Goal: Task Accomplishment & Management: Manage account settings

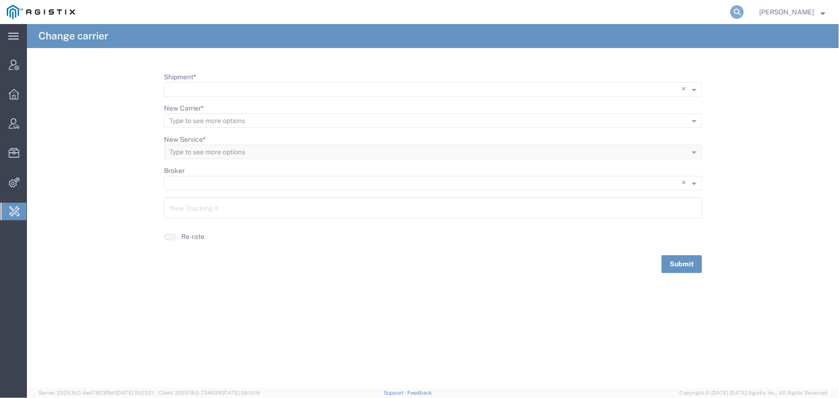
click at [736, 13] on icon at bounding box center [736, 11] width 13 height 13
type input "offline@abbott.com"
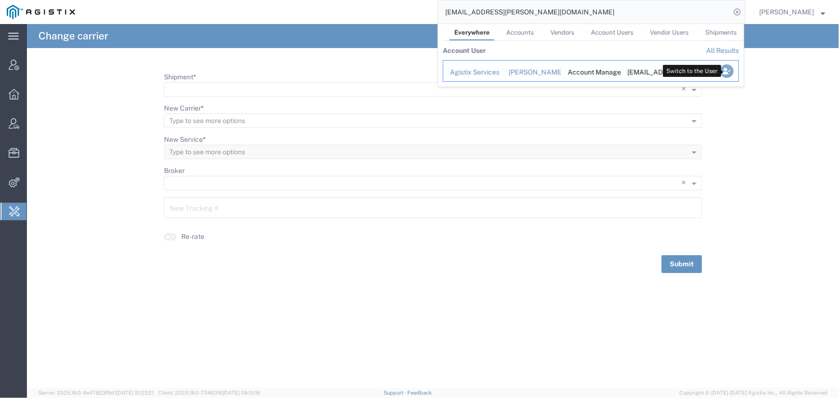
click at [726, 72] on icon "Search Results" at bounding box center [726, 70] width 13 height 13
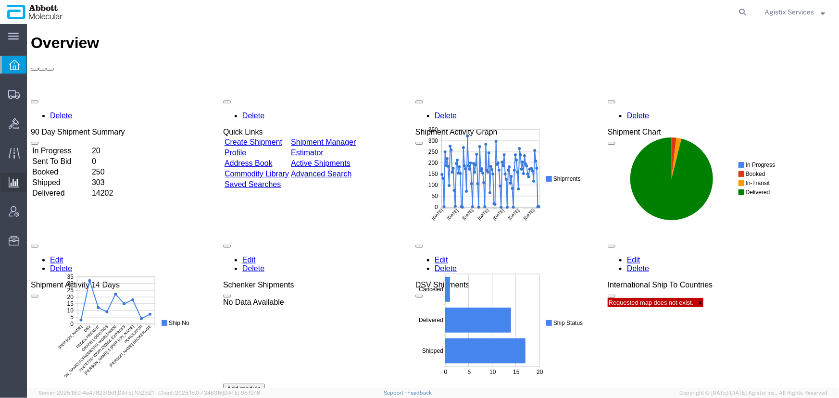
click at [0, 0] on span "Saved Reports" at bounding box center [0, 0] width 0 height 0
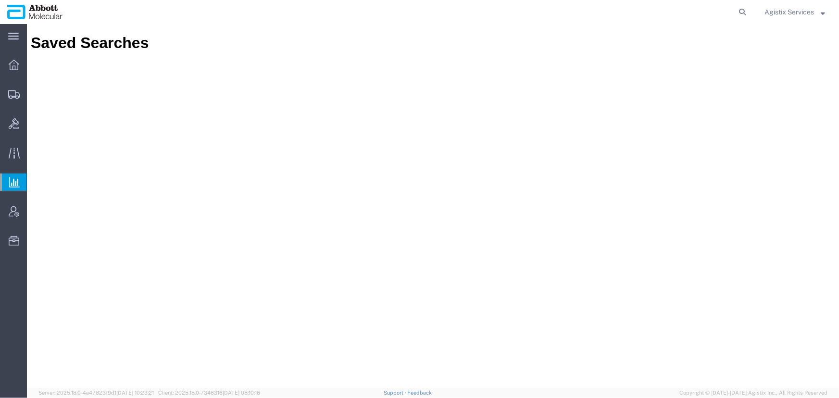
click at [14, 183] on icon at bounding box center [14, 182] width 11 height 11
click at [0, 0] on span "Saved Reports" at bounding box center [0, 0] width 0 height 0
drag, startPoint x: 802, startPoint y: 10, endPoint x: 806, endPoint y: 21, distance: 11.7
click at [803, 10] on span "Agistix Services" at bounding box center [790, 12] width 50 height 11
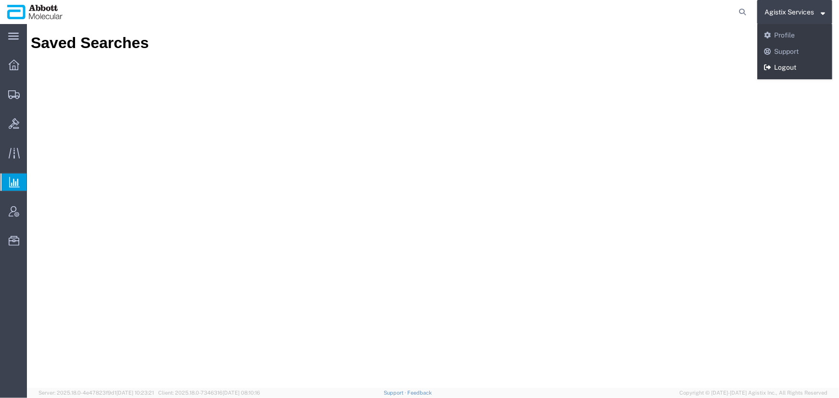
click at [790, 67] on link "Logout" at bounding box center [794, 68] width 75 height 16
